Goal: Transaction & Acquisition: Subscribe to service/newsletter

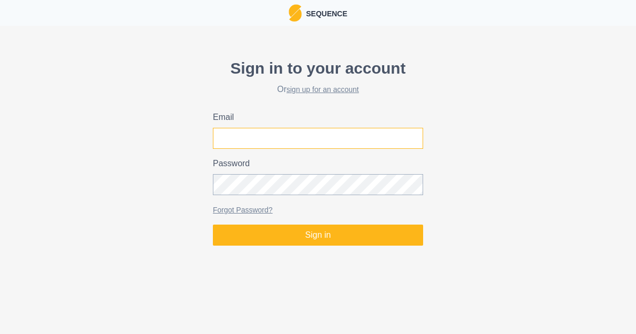
click at [283, 135] on input "Email" at bounding box center [318, 138] width 210 height 21
type input "[EMAIL_ADDRESS][DOMAIN_NAME]"
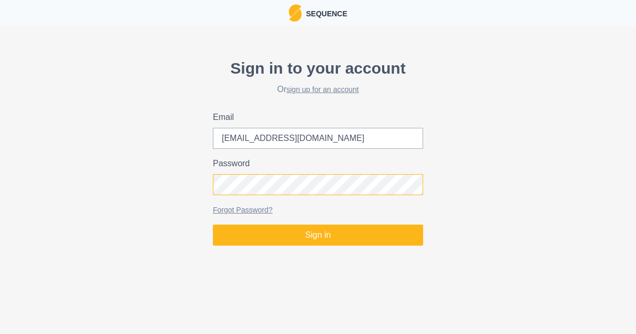
click at [213, 224] on button "Sign in" at bounding box center [318, 234] width 210 height 21
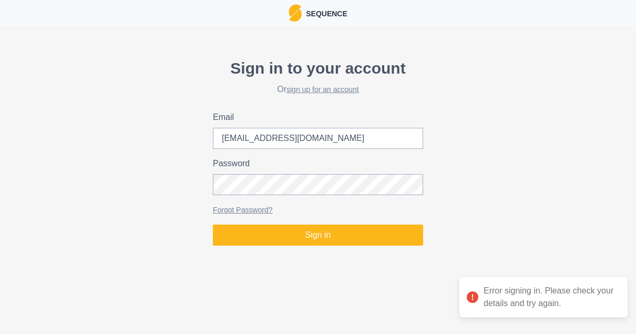
click at [249, 219] on form "Sign in to your account Or sign up for an account Email [EMAIL_ADDRESS][DOMAIN_…" at bounding box center [318, 150] width 210 height 189
click at [245, 212] on link "Forgot Password?" at bounding box center [243, 209] width 60 height 8
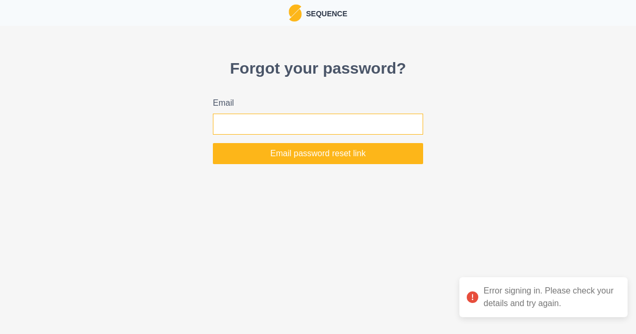
click at [320, 116] on input "Email" at bounding box center [318, 124] width 210 height 21
type input "[EMAIL_ADDRESS][DOMAIN_NAME]"
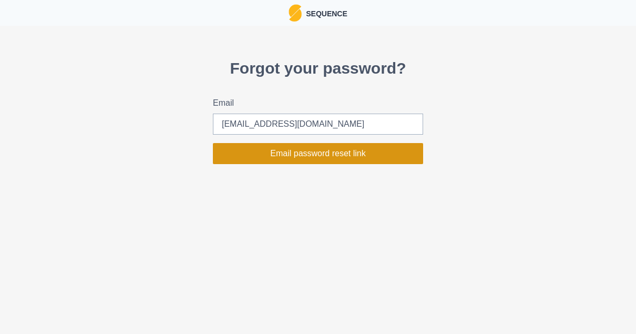
click at [313, 150] on button "Email password reset link" at bounding box center [318, 153] width 210 height 21
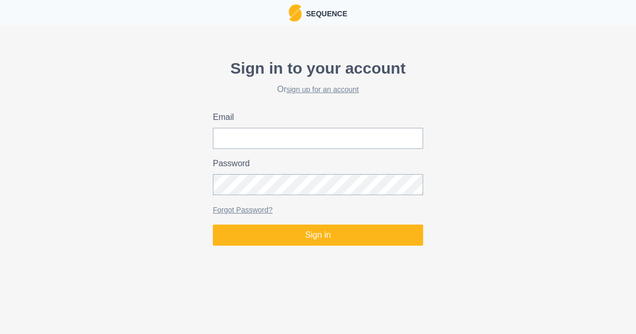
click at [321, 84] on div "Sign in to your account Or sign up for an account" at bounding box center [318, 75] width 210 height 38
click at [320, 87] on link "sign up for an account" at bounding box center [322, 89] width 73 height 8
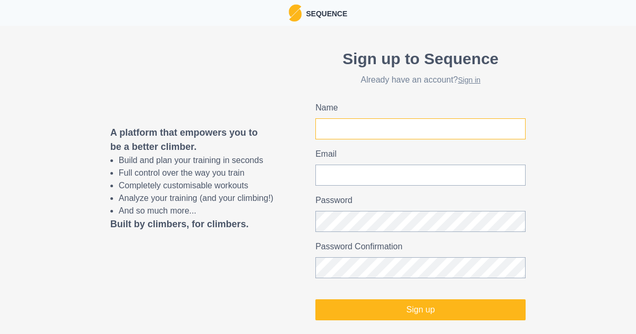
click at [342, 129] on input "Name" at bounding box center [420, 128] width 210 height 21
type input "[PERSON_NAME] [PERSON_NAME]"
type input "[EMAIL_ADDRESS][DOMAIN_NAME]"
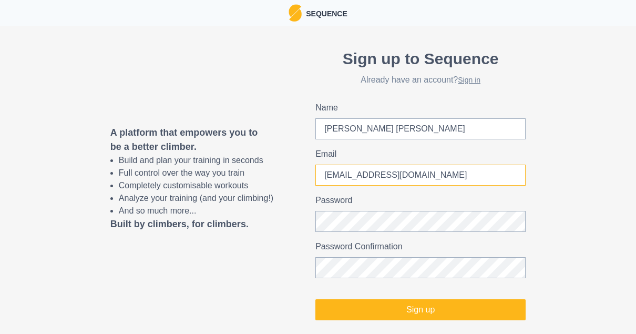
drag, startPoint x: 442, startPoint y: 173, endPoint x: 145, endPoint y: 128, distance: 301.0
click at [145, 128] on div "A platform that empowers you to be a better climber. Build and plan your traini…" at bounding box center [318, 183] width 636 height 315
type input "[EMAIL_ADDRESS][DOMAIN_NAME],"
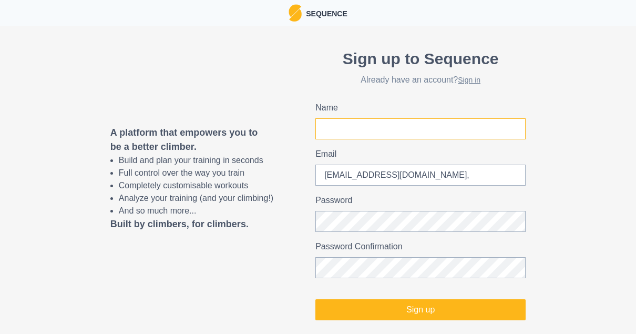
click at [434, 124] on input "Name" at bounding box center [420, 128] width 210 height 21
drag, startPoint x: 398, startPoint y: 131, endPoint x: 348, endPoint y: 130, distance: 50.5
click at [348, 130] on input "[PERSON_NAME] [PERSON_NAME]" at bounding box center [420, 128] width 210 height 21
type input "[PERSON_NAME]"
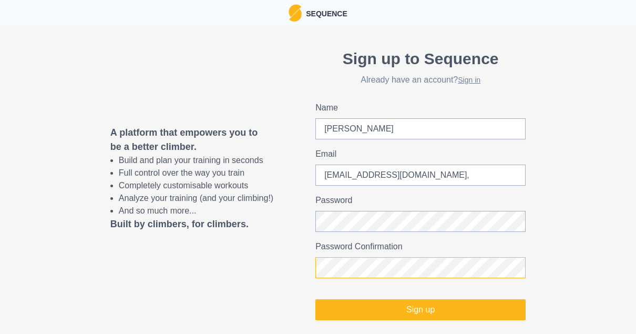
click at [315, 299] on button "Sign up" at bounding box center [420, 309] width 210 height 21
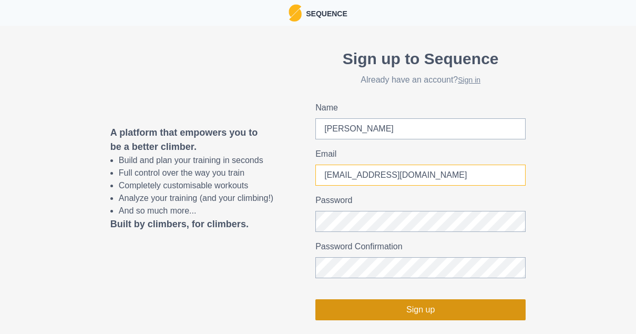
type input "[EMAIL_ADDRESS][DOMAIN_NAME]"
click at [423, 316] on button "Sign up" at bounding box center [420, 309] width 210 height 21
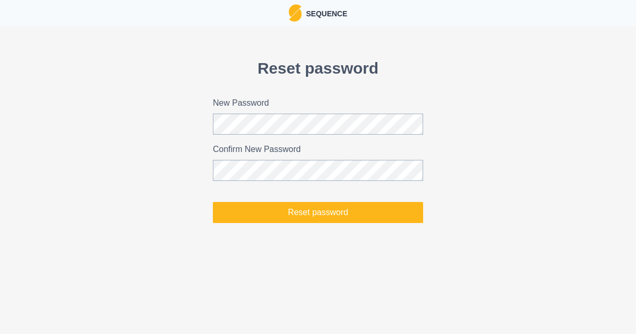
click at [310, 109] on label "New Password" at bounding box center [315, 103] width 204 height 13
click at [310, 114] on div "New Password" at bounding box center [318, 116] width 210 height 38
click at [213, 202] on button "Reset password" at bounding box center [318, 212] width 210 height 21
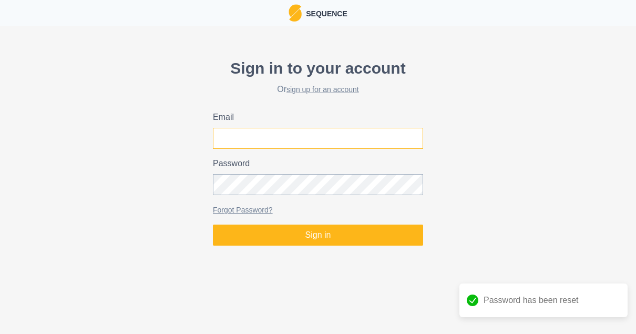
click at [316, 135] on input "Email" at bounding box center [318, 138] width 210 height 21
type input "[EMAIL_ADDRESS][DOMAIN_NAME]"
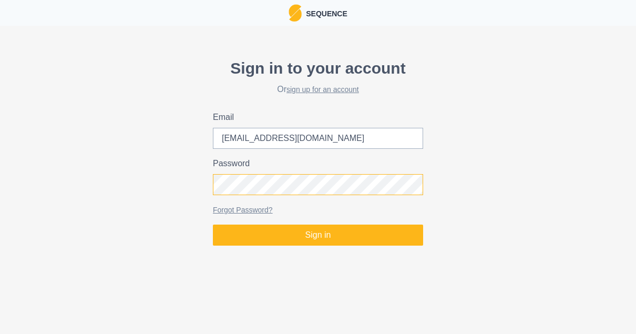
click at [213, 224] on button "Sign in" at bounding box center [318, 234] width 210 height 21
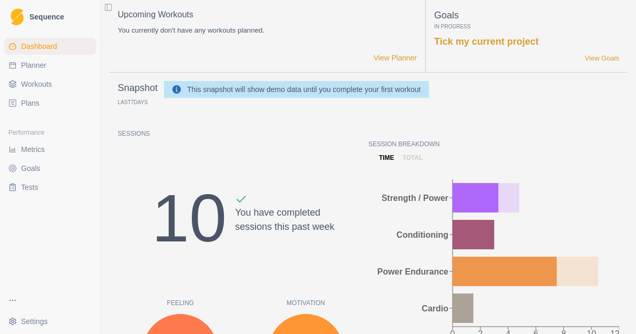
click at [43, 84] on span "Workouts" at bounding box center [36, 84] width 31 height 11
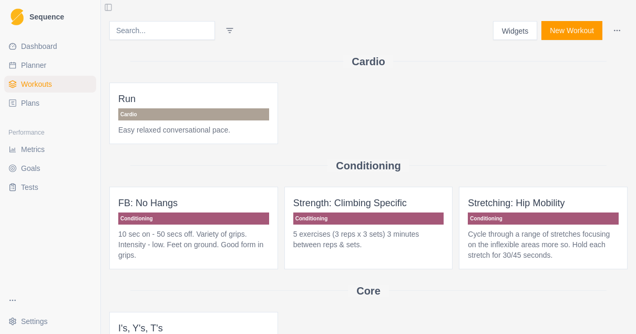
click at [36, 97] on link "Plans" at bounding box center [50, 103] width 92 height 17
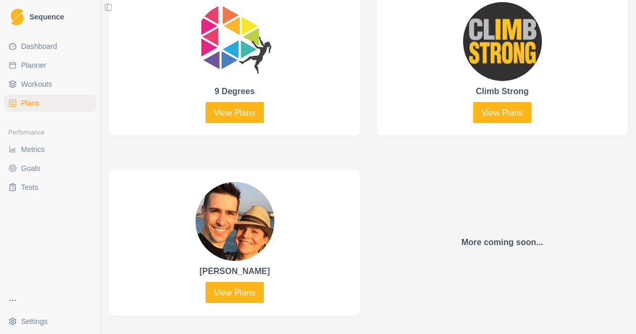
scroll to position [505, 0]
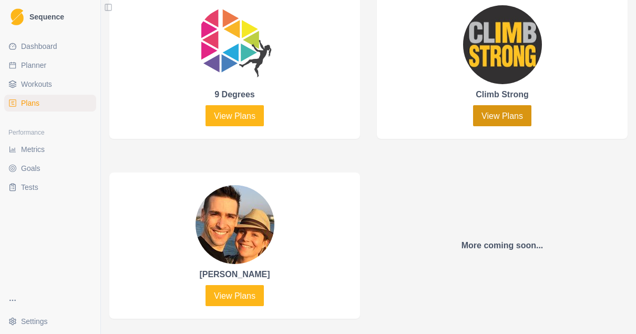
click at [502, 107] on link "View Plans" at bounding box center [502, 115] width 58 height 21
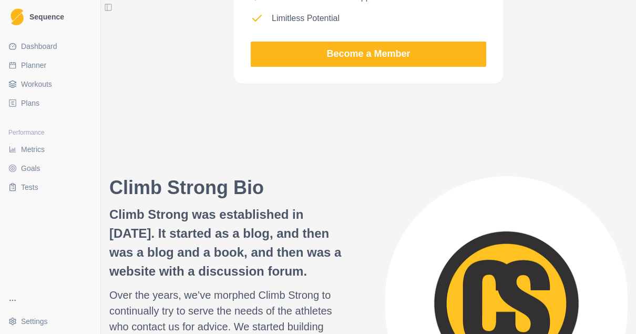
scroll to position [1016, 0]
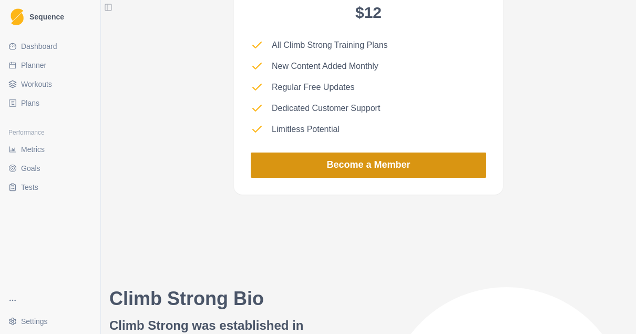
click at [397, 170] on link "Become a Member" at bounding box center [368, 164] width 235 height 25
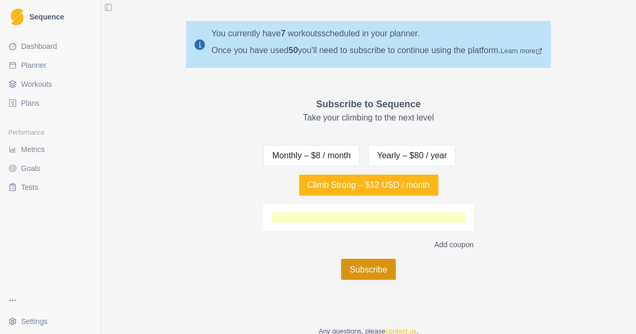
click at [357, 261] on button "Subscribe" at bounding box center [368, 269] width 54 height 21
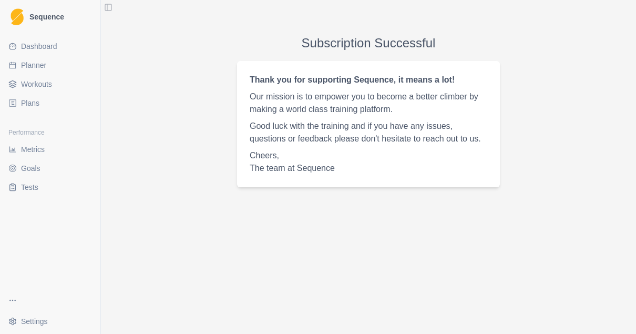
click at [38, 87] on span "Workouts" at bounding box center [36, 84] width 31 height 11
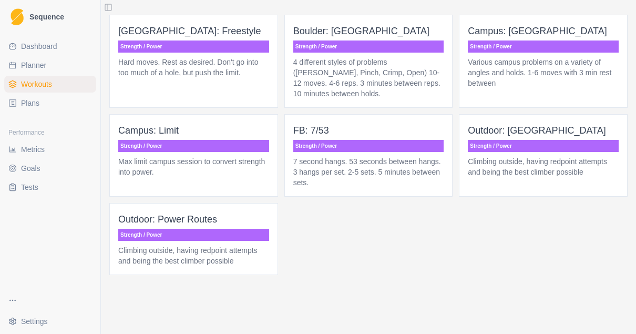
scroll to position [740, 0]
click at [40, 99] on link "Plans" at bounding box center [50, 103] width 92 height 17
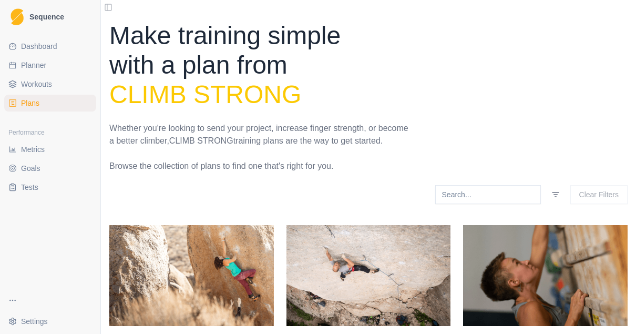
click at [516, 204] on input at bounding box center [488, 194] width 106 height 19
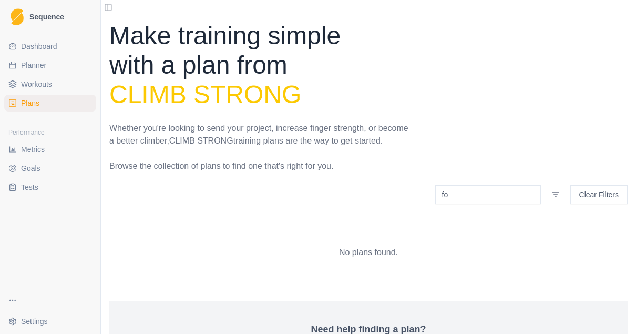
type input "f"
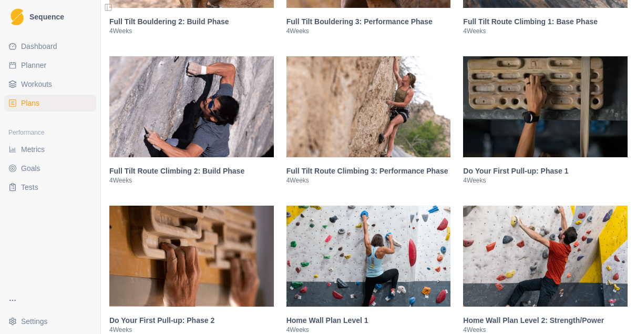
scroll to position [1072, 0]
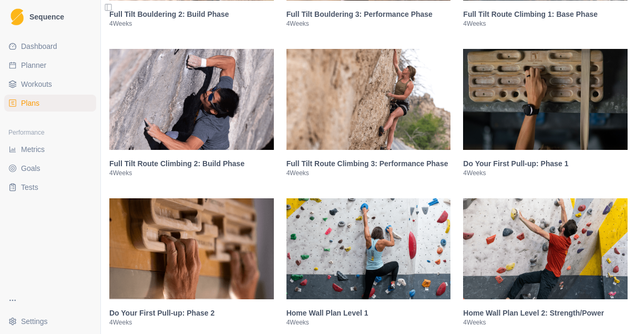
click at [396, 243] on img at bounding box center [368, 248] width 165 height 101
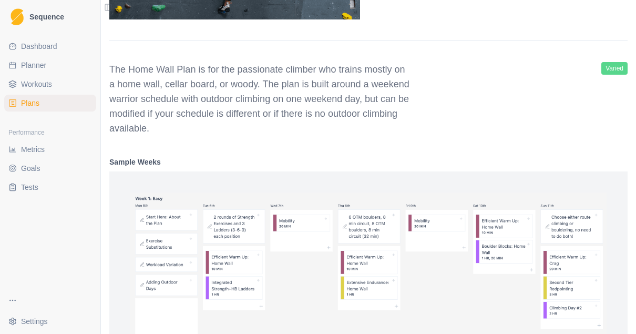
scroll to position [1641, 0]
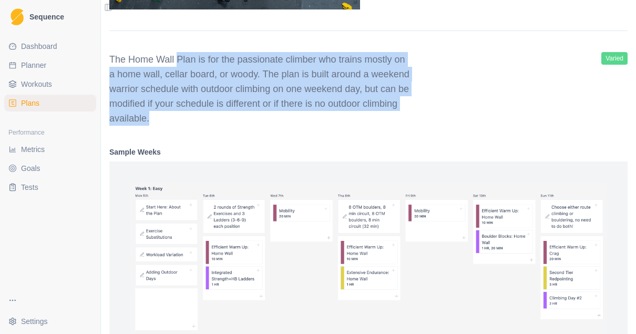
drag, startPoint x: 218, startPoint y: 127, endPoint x: 174, endPoint y: 69, distance: 72.1
click at [174, 69] on p "The Home Wall Plan is for the passionate climber who trains mostly on a home wa…" at bounding box center [260, 89] width 303 height 74
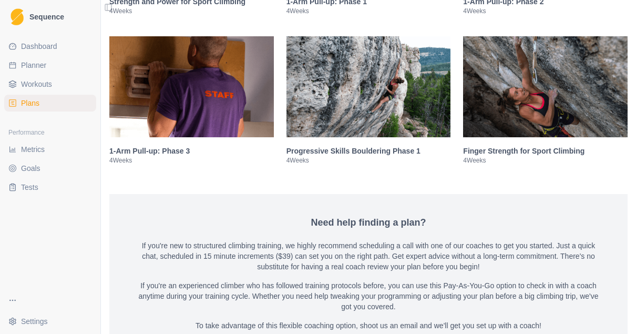
scroll to position [2534, 0]
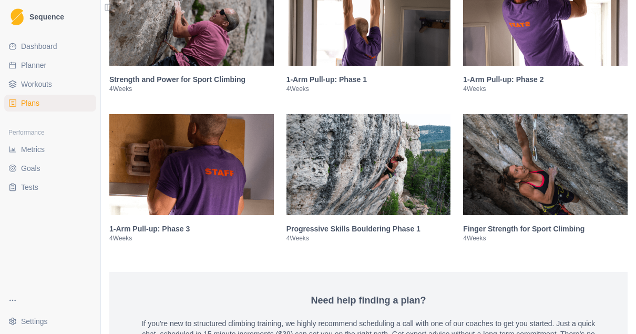
click at [354, 180] on img at bounding box center [368, 164] width 165 height 101
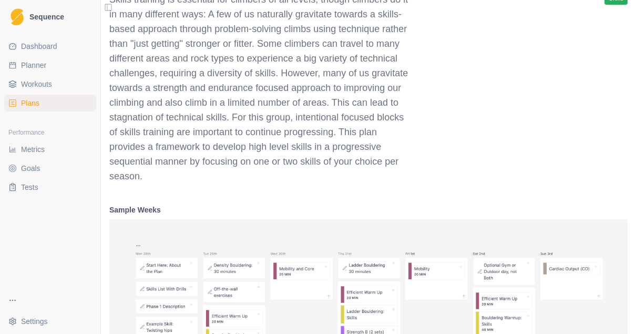
scroll to position [2494, 0]
